Goal: Information Seeking & Learning: Understand process/instructions

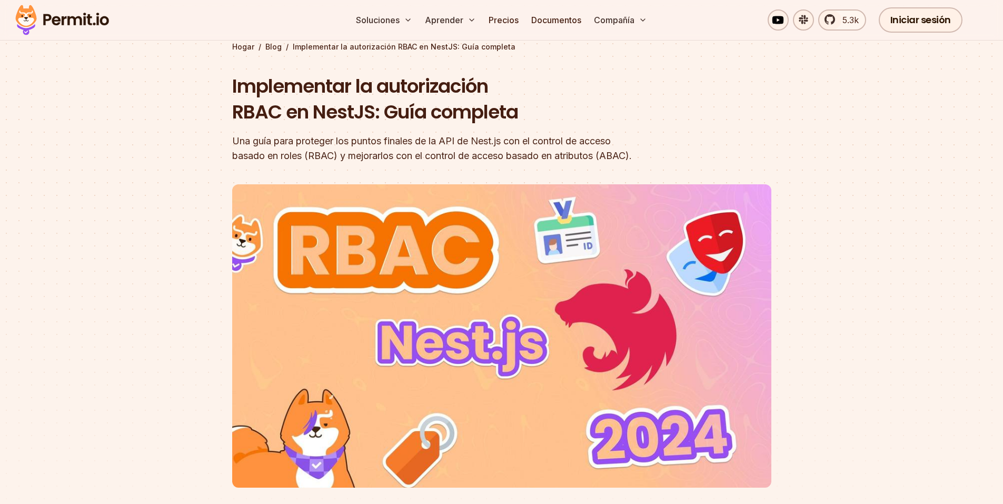
scroll to position [53, 0]
click at [694, 132] on header "Implementar la autorización RBAC en NestJS: Guía completa Una guía para protege…" at bounding box center [501, 309] width 539 height 471
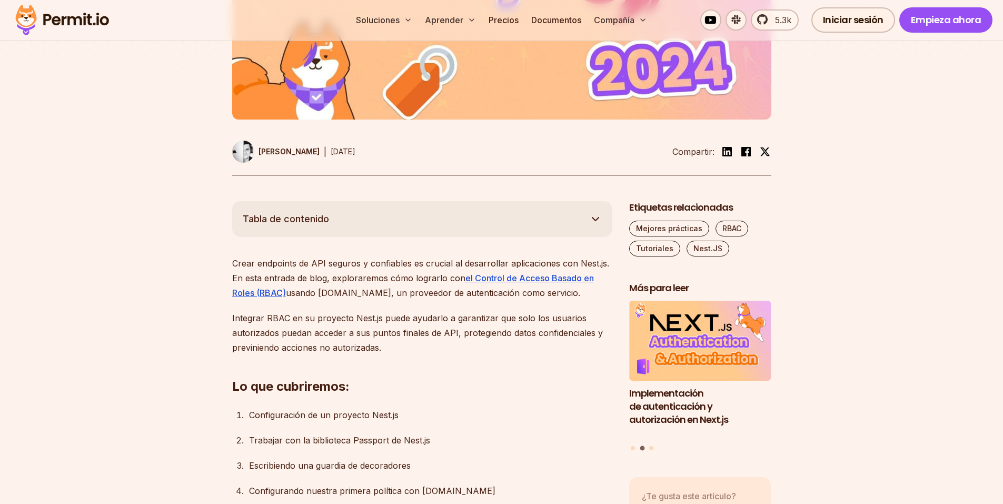
scroll to position [474, 0]
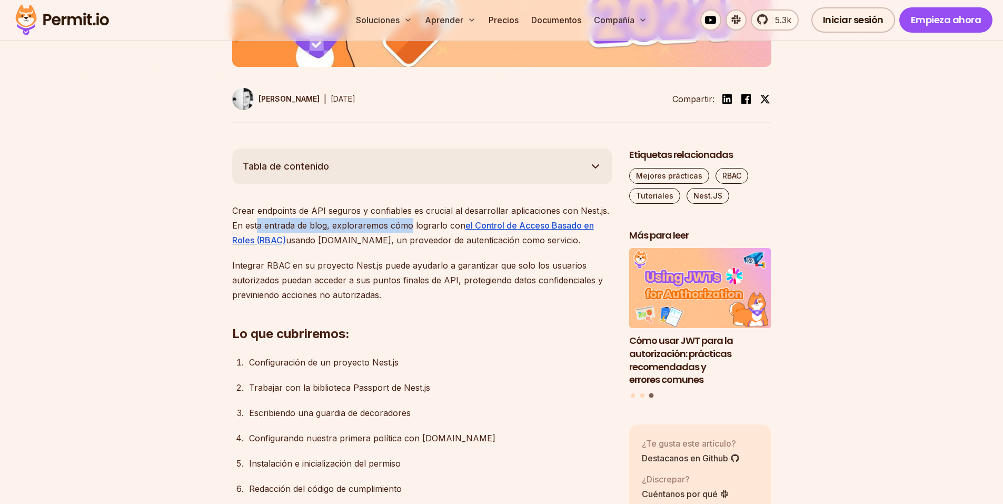
drag, startPoint x: 255, startPoint y: 242, endPoint x: 410, endPoint y: 234, distance: 154.5
click at [410, 234] on p "Crear endpoints de API seguros y confiables es crucial al desarrollar aplicacio…" at bounding box center [422, 225] width 380 height 44
click at [404, 231] on font "Crear endpoints de API seguros y confiables es crucial al desarrollar aplicacio…" at bounding box center [420, 217] width 377 height 25
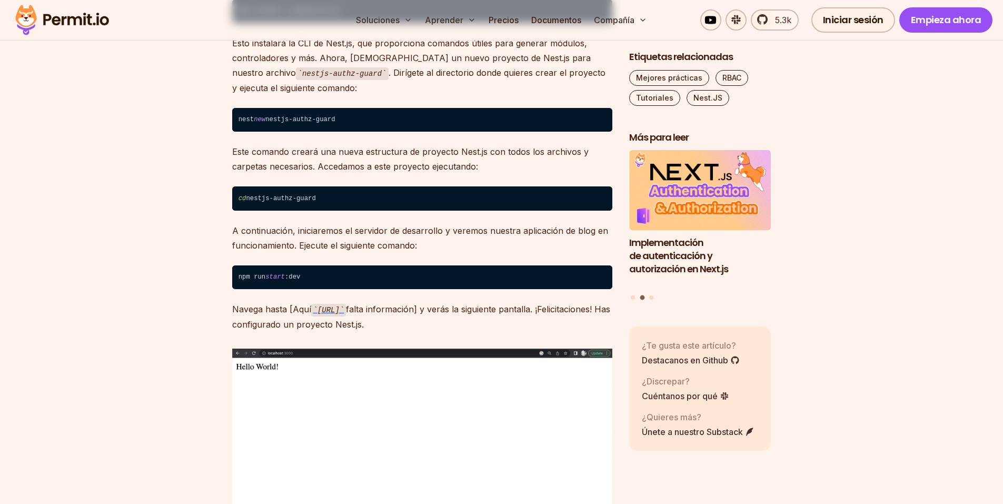
scroll to position [1105, 0]
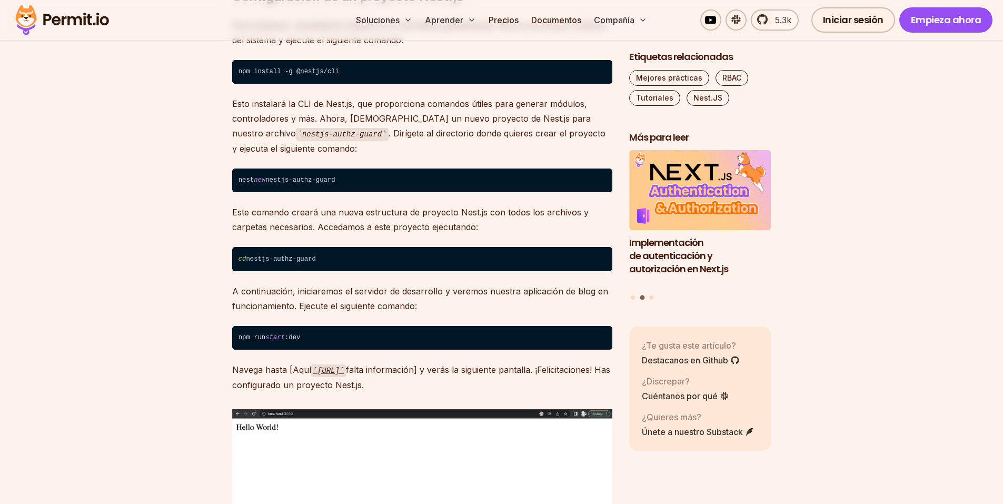
click at [317, 193] on code "nest new nestjs-authz-guard" at bounding box center [422, 180] width 380 height 24
copy code "nest new nestjs-authz-guard"
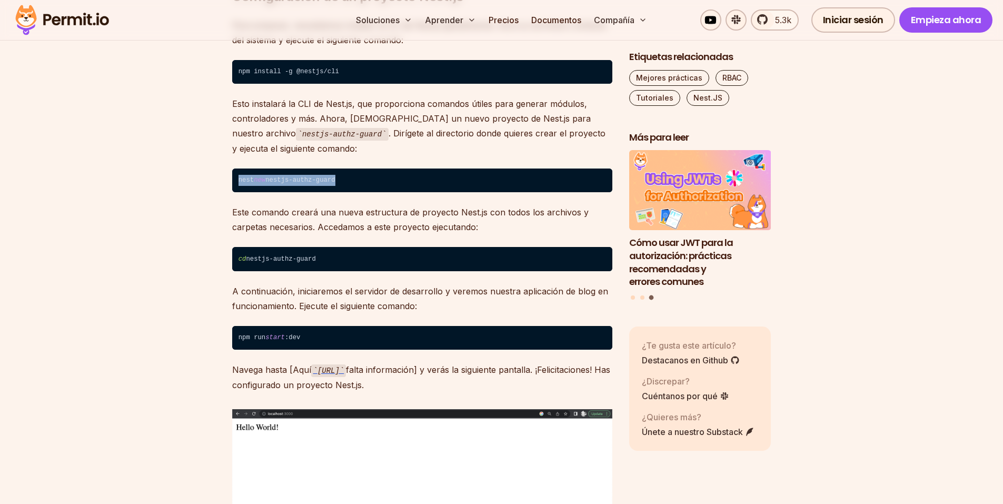
copy code "nest new nestjs-authz-guard"
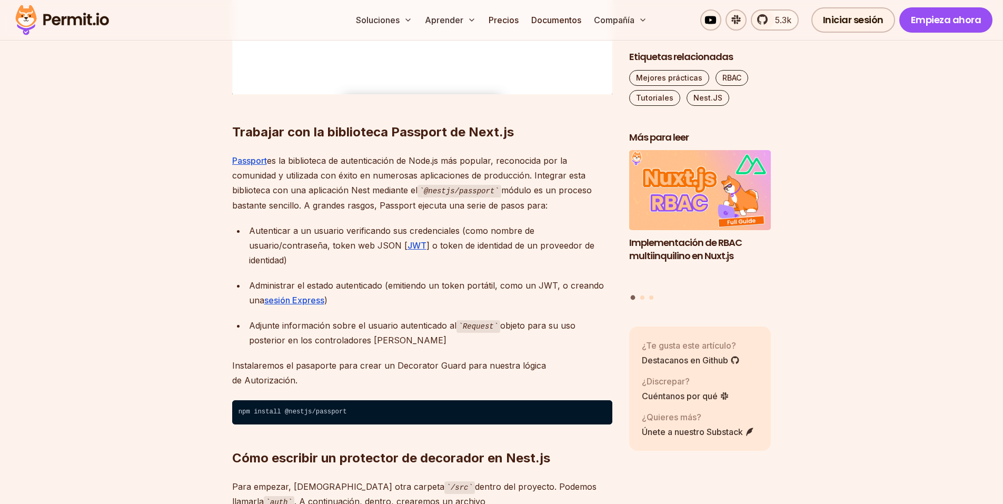
scroll to position [1790, 0]
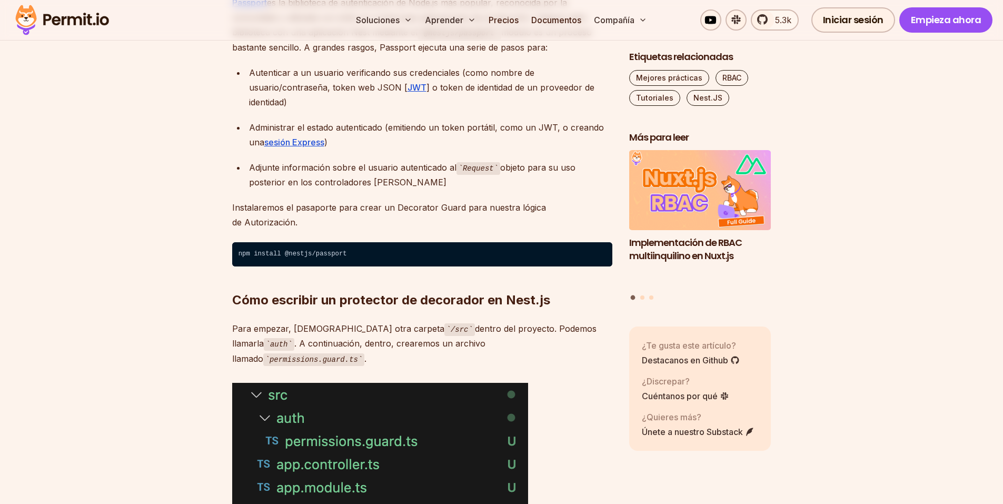
click at [333, 257] on code "npm install @nestjs/passport" at bounding box center [422, 254] width 380 height 24
copy code "npm install @nestjs/passport"
click at [292, 304] on font "Cómo escribir un protector de decorador en Nest.js" at bounding box center [391, 299] width 318 height 15
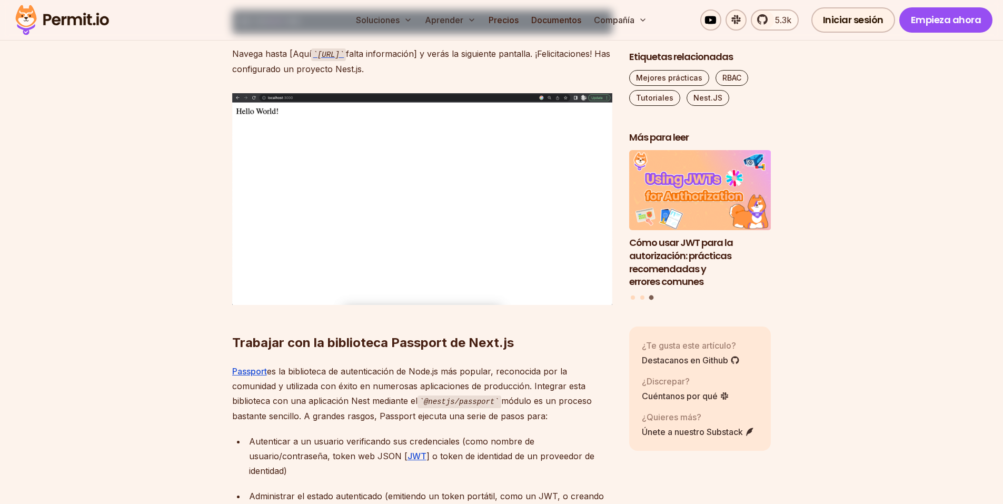
scroll to position [1211, 0]
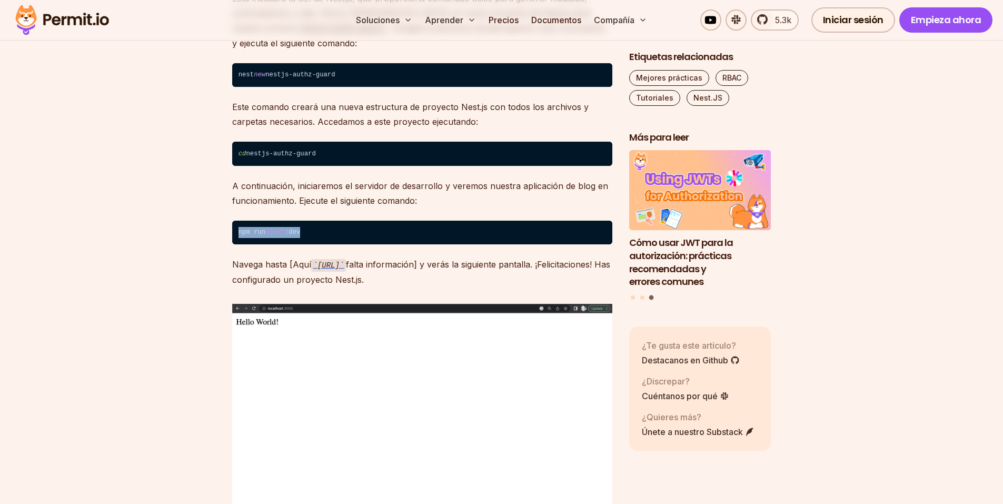
drag, startPoint x: 320, startPoint y: 246, endPoint x: 138, endPoint y: 244, distance: 181.1
copy code "npm run start :dev"
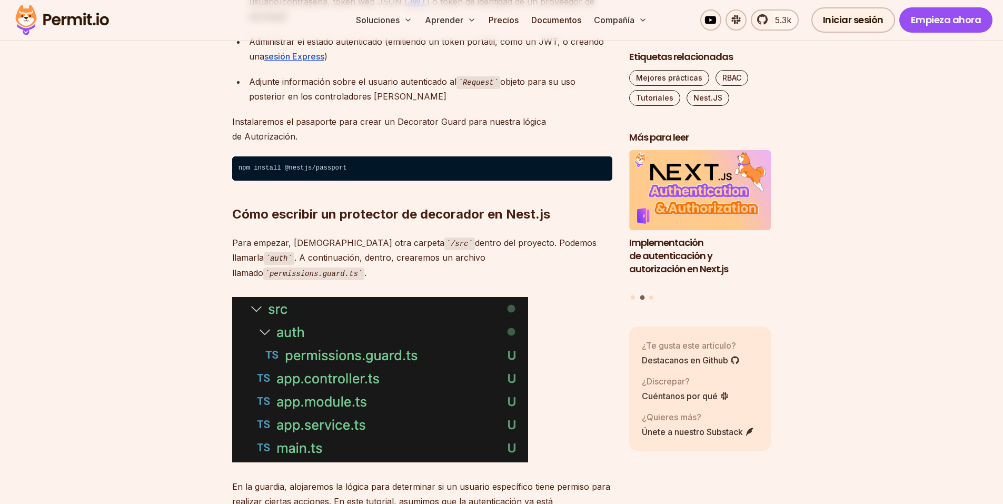
scroll to position [1895, 0]
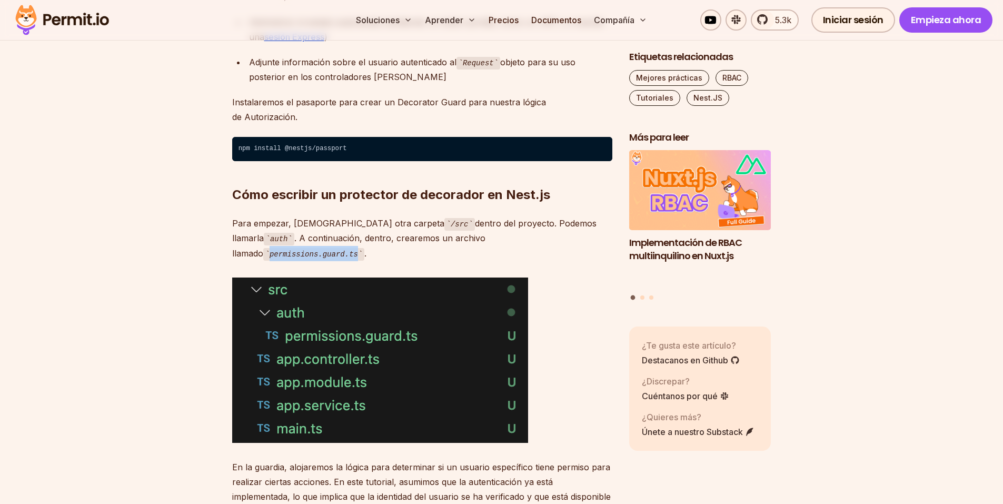
drag, startPoint x: 447, startPoint y: 240, endPoint x: 528, endPoint y: 245, distance: 81.2
click at [528, 245] on p "Para empezar, [DEMOGRAPHIC_DATA] otra carpeta /src dentro del proyecto. Podemos…" at bounding box center [422, 238] width 380 height 45
copy code "permissions.guard.ts"
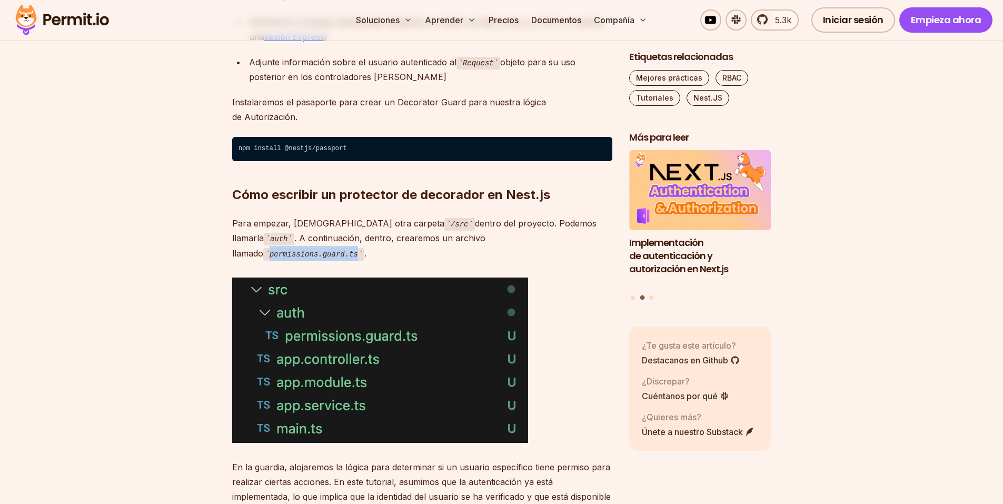
click at [365, 248] on code "permissions.guard.ts" at bounding box center [314, 254] width 102 height 13
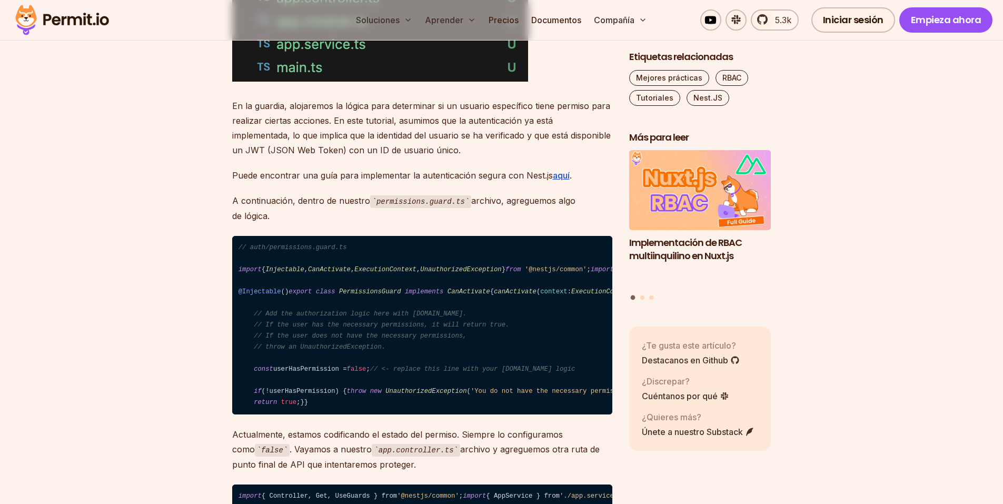
scroll to position [2316, 0]
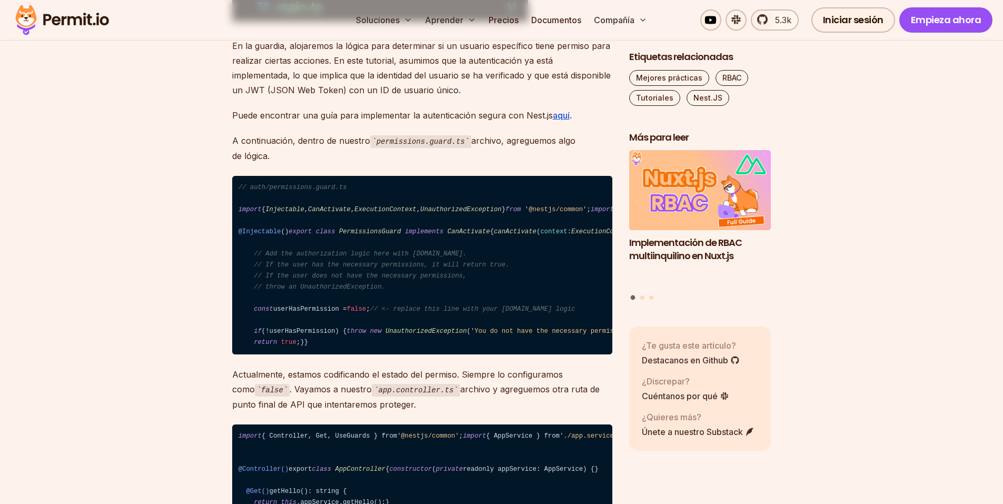
click at [617, 206] on span "Observable" at bounding box center [636, 209] width 39 height 7
copy code "Observable"
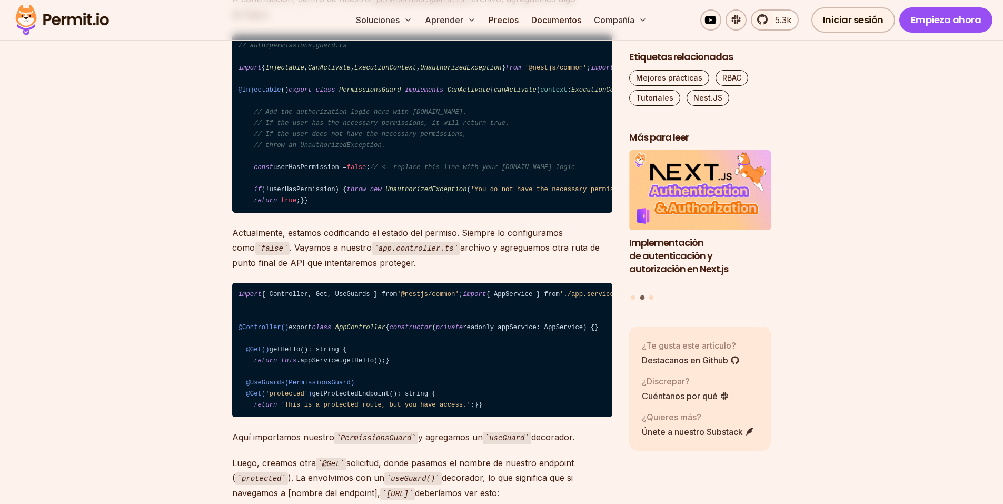
scroll to position [2405, 0]
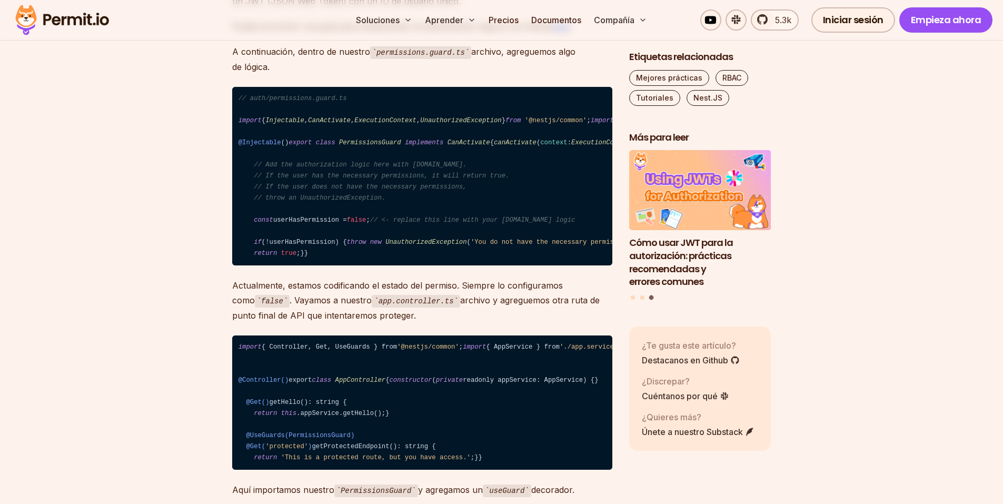
drag, startPoint x: 253, startPoint y: 158, endPoint x: 403, endPoint y: 333, distance: 230.3
click at [403, 266] on code "// auth/permissions.guard.ts import { Injectable , CanActivate , ExecutionConte…" at bounding box center [422, 176] width 380 height 179
copy code "context : ExecutionContext , ): boolean | Promise < boolean > | Observable < bo…"
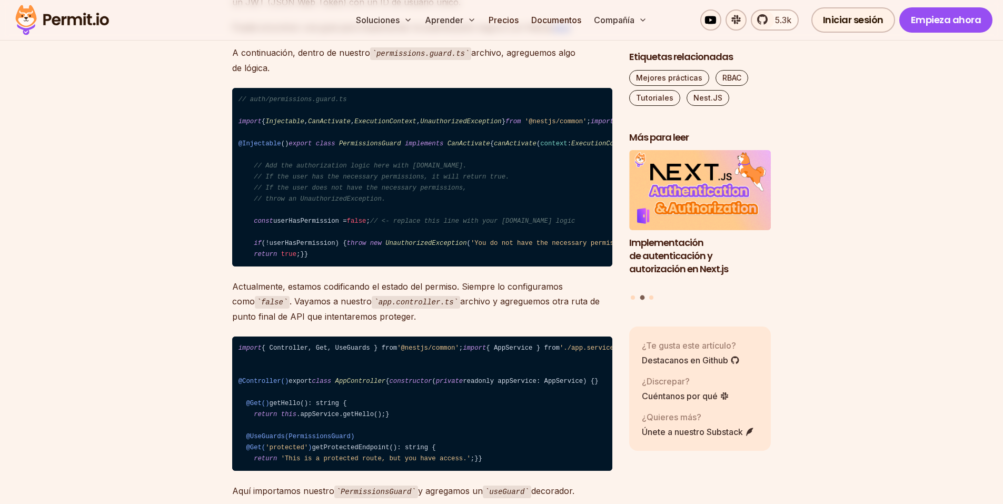
scroll to position [2247, 0]
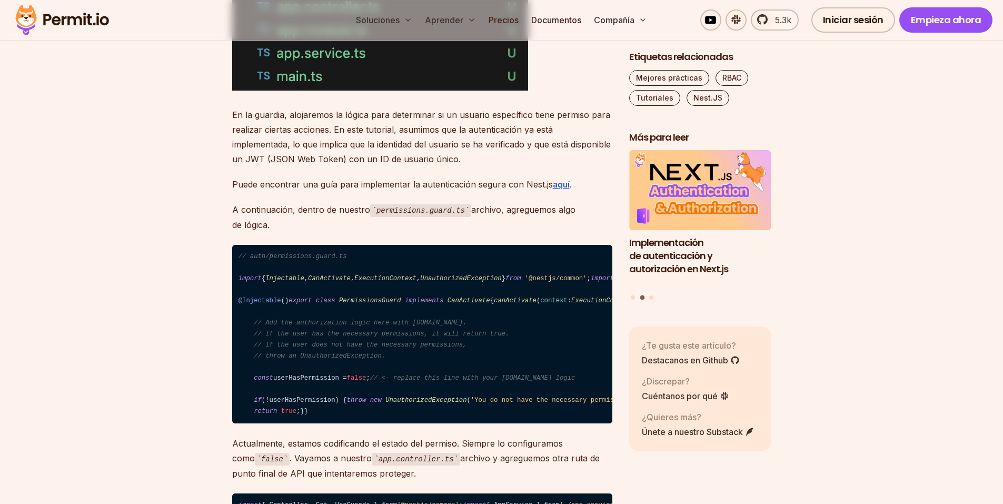
click at [557, 177] on p "Puede encontrar una guía para implementar la autenticación segura con Nest.js a…" at bounding box center [422, 184] width 380 height 15
click at [562, 179] on font "aquí" at bounding box center [561, 184] width 17 height 11
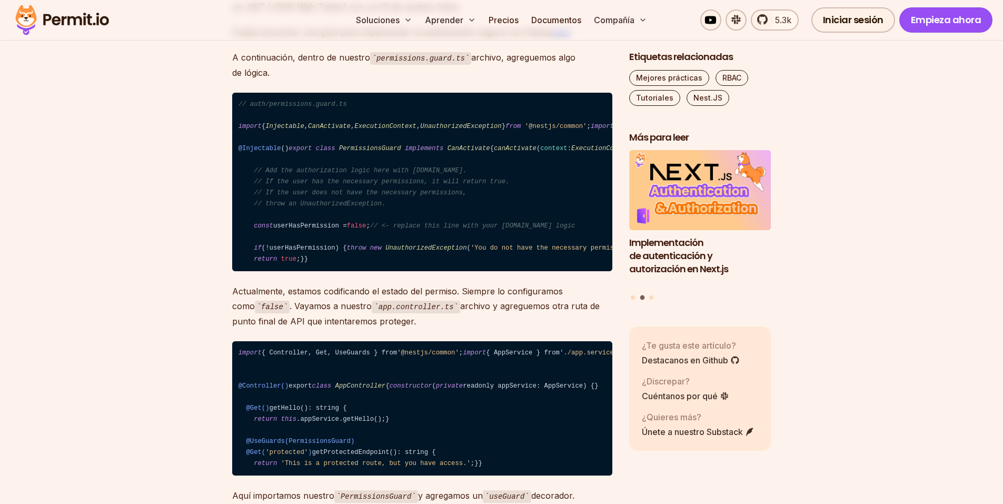
scroll to position [2300, 0]
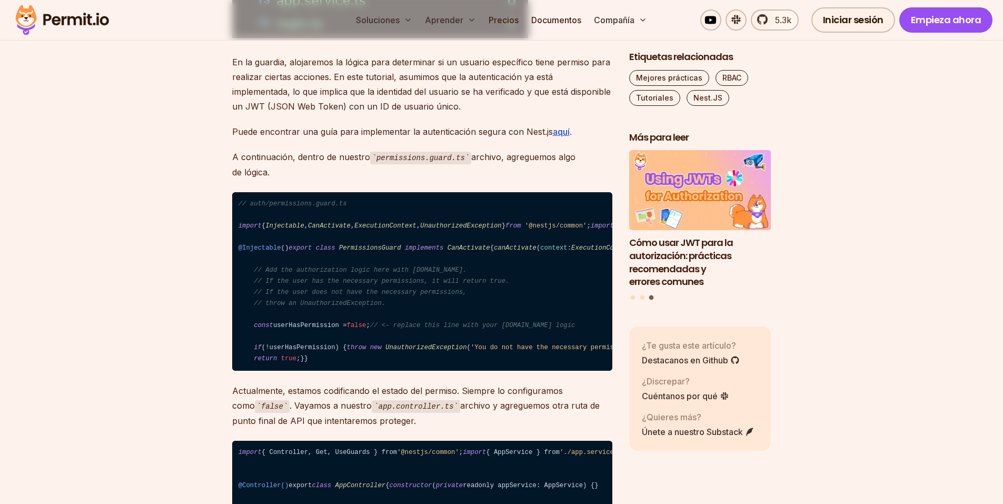
drag, startPoint x: 277, startPoint y: 440, endPoint x: 237, endPoint y: 185, distance: 258.0
click at [237, 192] on code "// auth/permissions.guard.ts import { Injectable , CanActivate , ExecutionConte…" at bounding box center [422, 281] width 380 height 179
copy code "import { Injectable , CanActivate , ExecutionContext , UnauthorizedException } …"
click at [464, 241] on code "// auth/permissions.guard.ts import { Injectable , CanActivate , ExecutionConte…" at bounding box center [422, 281] width 380 height 179
